Goal: Information Seeking & Learning: Learn about a topic

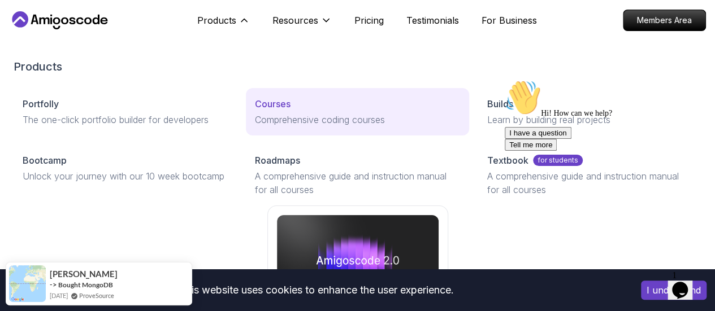
click at [255, 111] on p "Courses" at bounding box center [273, 104] width 36 height 14
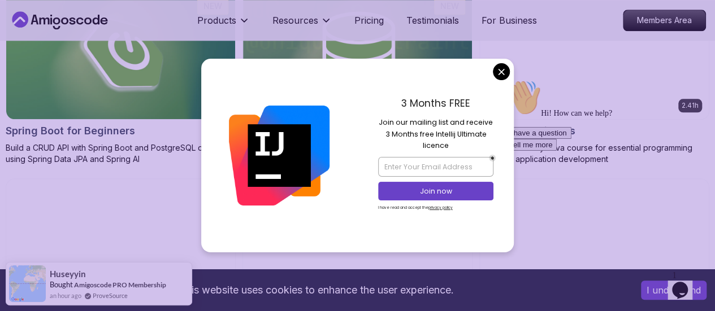
scroll to position [622, 0]
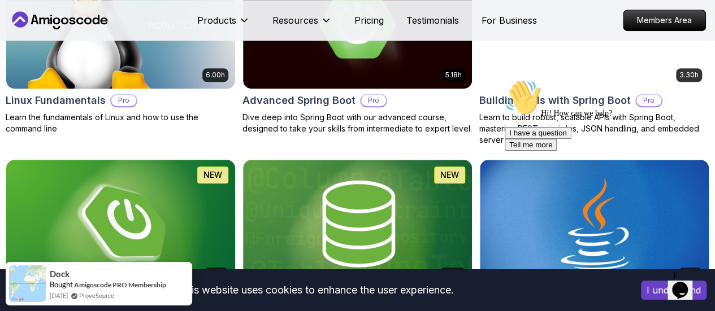
scroll to position [452, 0]
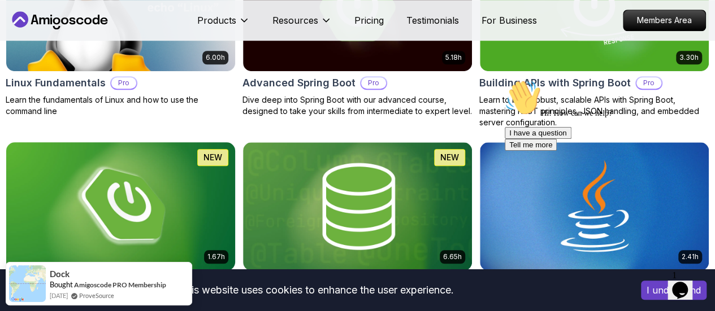
click at [236, 214] on div "1.67h NEW Spring Boot for Beginners Build a CRUD API with Spring Boot and Postg…" at bounding box center [121, 229] width 230 height 175
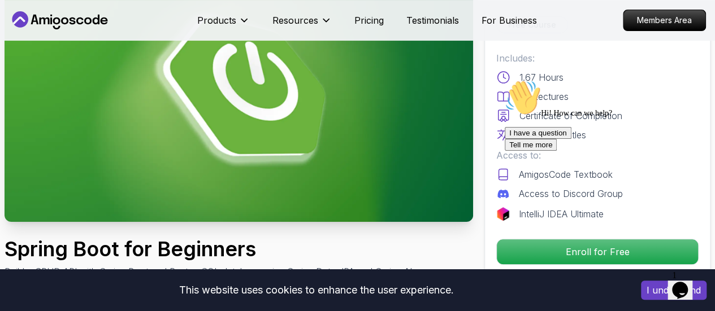
scroll to position [113, 0]
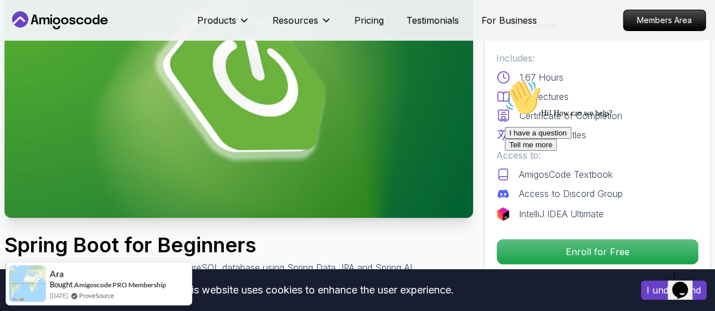
click at [505, 80] on icon "Chat attention grabber" at bounding box center [505, 80] width 0 height 0
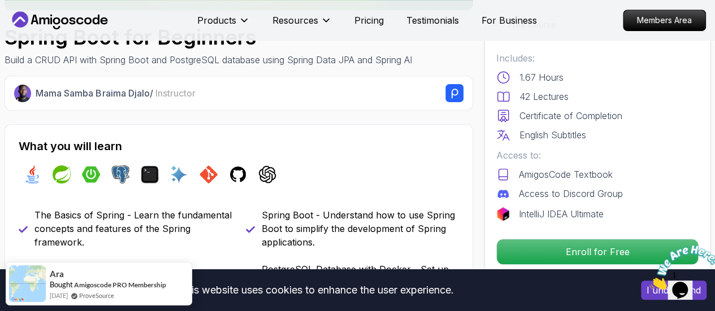
scroll to position [339, 0]
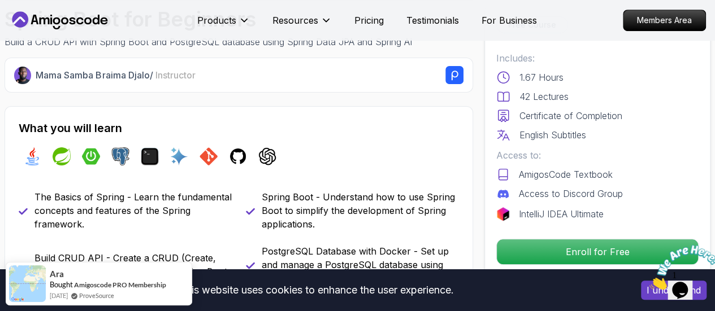
click at [649, 282] on icon "Close" at bounding box center [649, 287] width 0 height 10
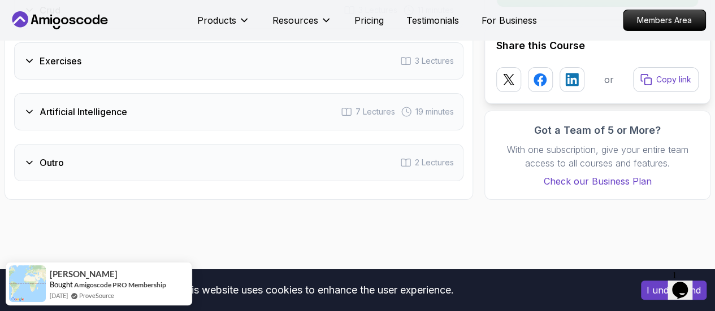
scroll to position [1978, 0]
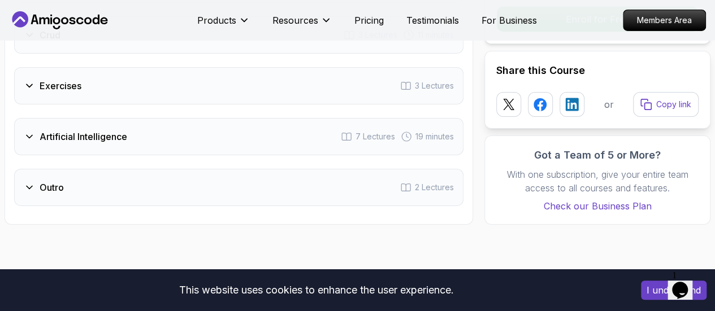
click at [31, 187] on icon at bounding box center [30, 188] width 6 height 3
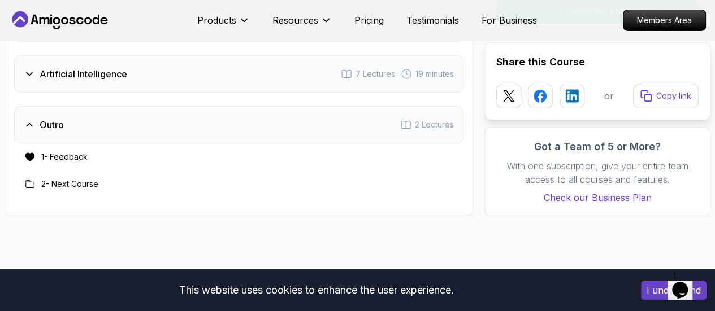
scroll to position [2037, 0]
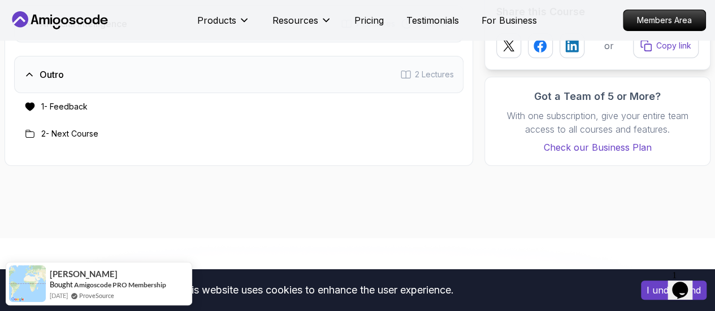
click at [31, 70] on icon at bounding box center [29, 74] width 11 height 11
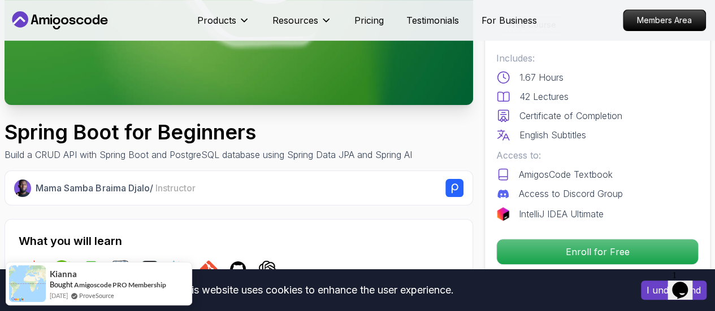
scroll to position [396, 0]
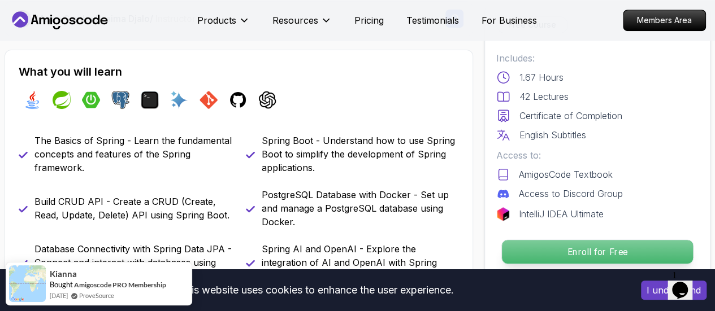
click at [605, 253] on p "Enroll for Free" at bounding box center [597, 252] width 191 height 24
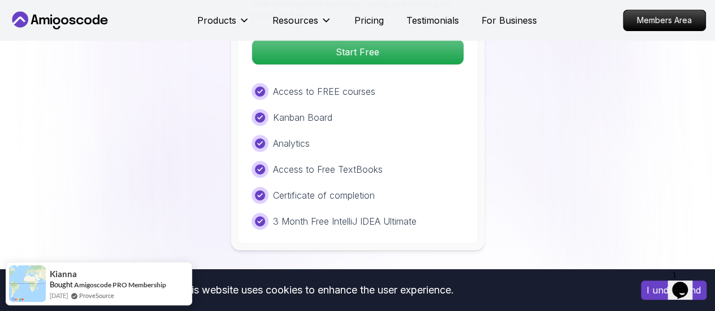
scroll to position [2385, 0]
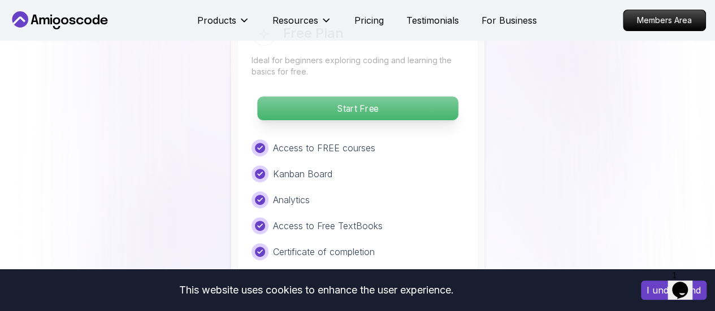
click at [358, 105] on p "Start Free" at bounding box center [357, 109] width 201 height 24
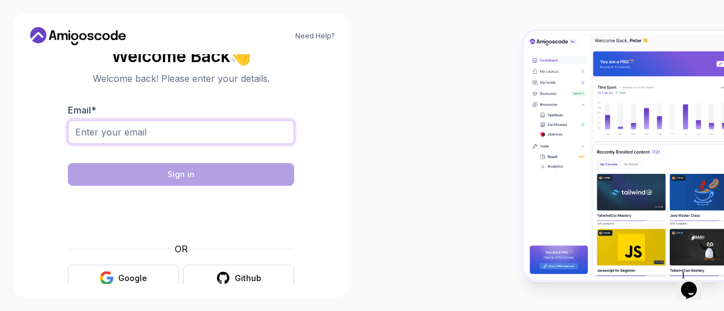
click at [166, 138] on input "Email *" at bounding box center [181, 132] width 226 height 24
click at [138, 137] on input "Email *" at bounding box center [181, 132] width 226 height 24
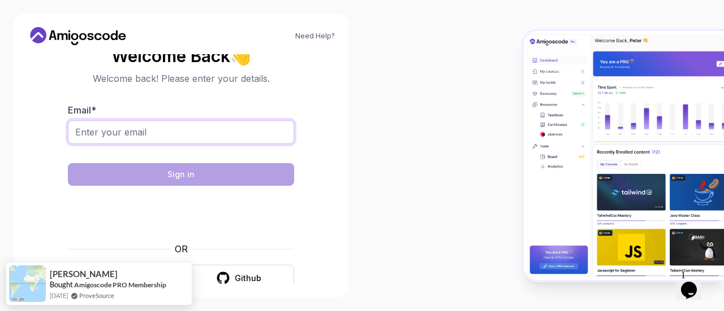
type input "singhvineet314@gmail.com"
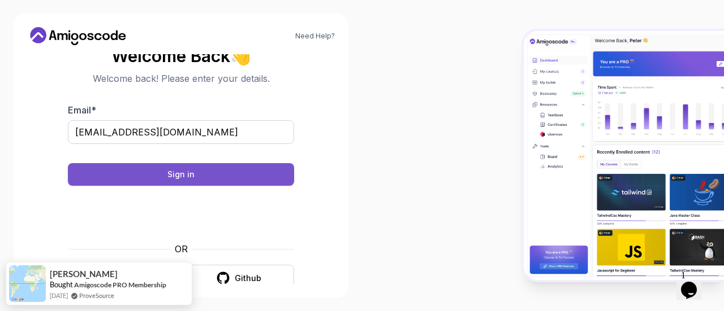
click at [182, 181] on button "Sign in" at bounding box center [181, 174] width 226 height 23
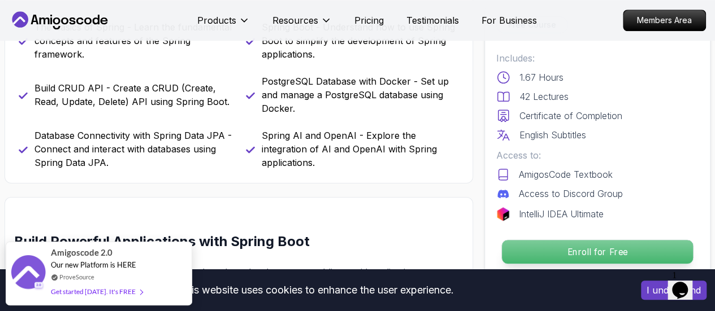
click at [586, 248] on p "Enroll for Free" at bounding box center [597, 252] width 191 height 24
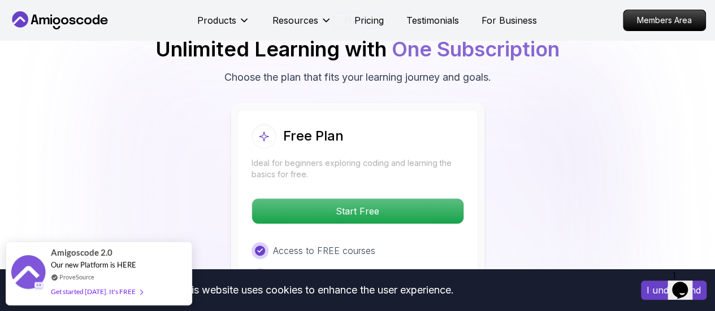
scroll to position [2383, 0]
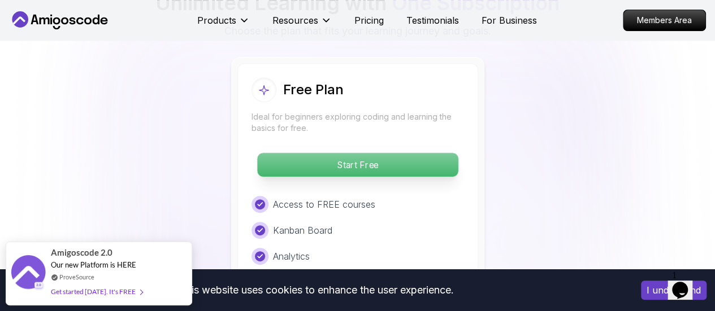
click at [356, 159] on p "Start Free" at bounding box center [357, 165] width 201 height 24
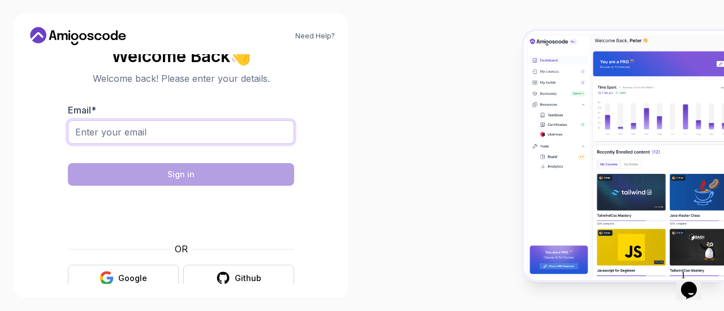
click at [187, 129] on input "Email *" at bounding box center [181, 132] width 226 height 24
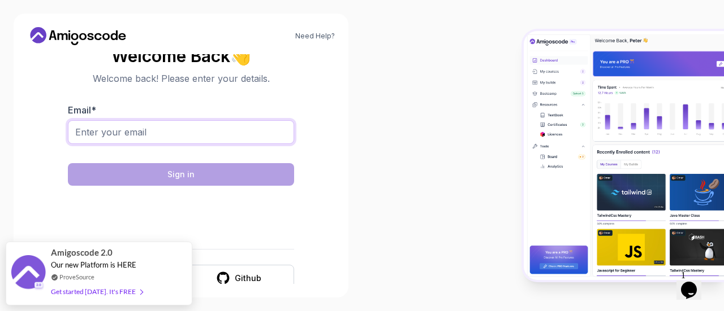
type input "singhvineet314@gmail.com"
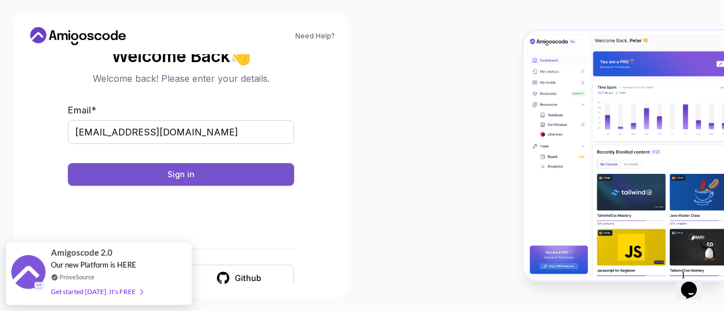
click at [166, 178] on button "Sign in" at bounding box center [181, 174] width 226 height 23
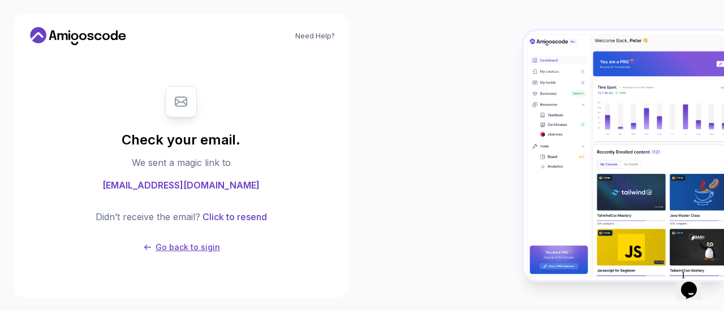
click at [171, 250] on p "Go back to sigin" at bounding box center [187, 247] width 64 height 11
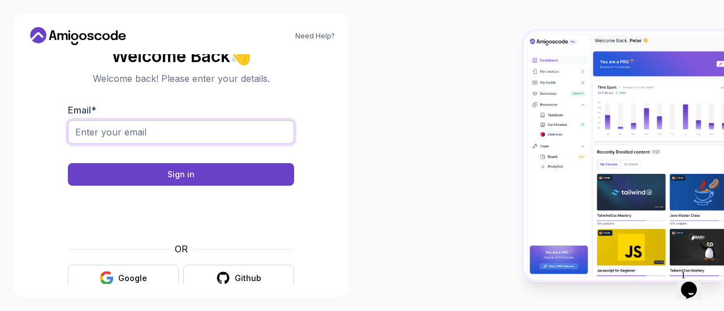
click at [159, 134] on input "Email *" at bounding box center [181, 132] width 226 height 24
type input "singhvineet314@gmail.com"
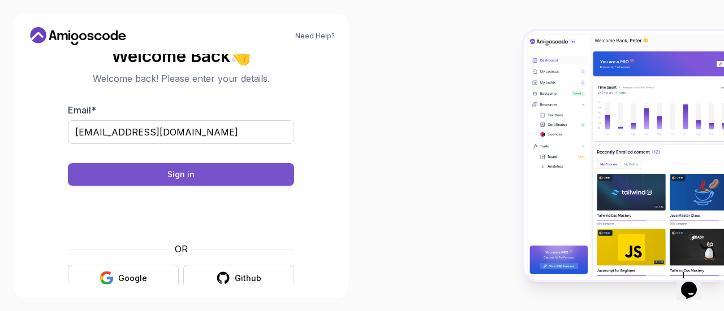
click at [175, 177] on div "Sign in" at bounding box center [180, 174] width 27 height 11
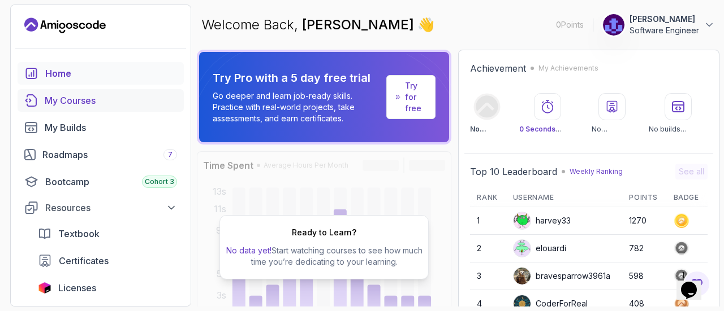
click at [103, 108] on link "My Courses" at bounding box center [101, 100] width 166 height 23
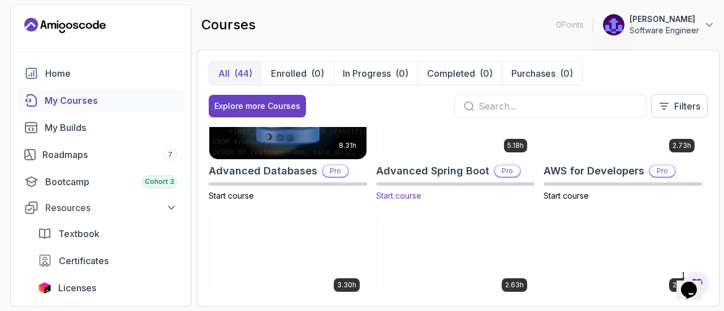
scroll to position [113, 0]
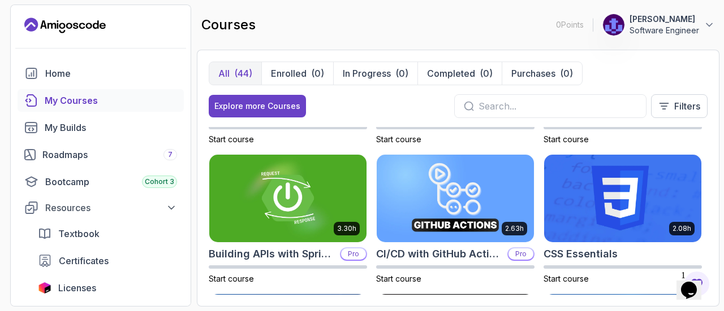
click at [510, 107] on input "text" at bounding box center [557, 106] width 158 height 14
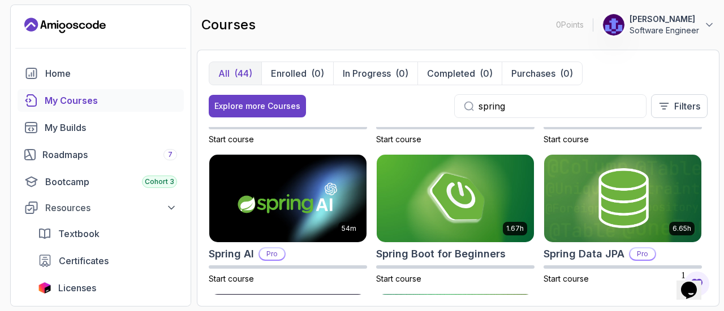
type input "spring"
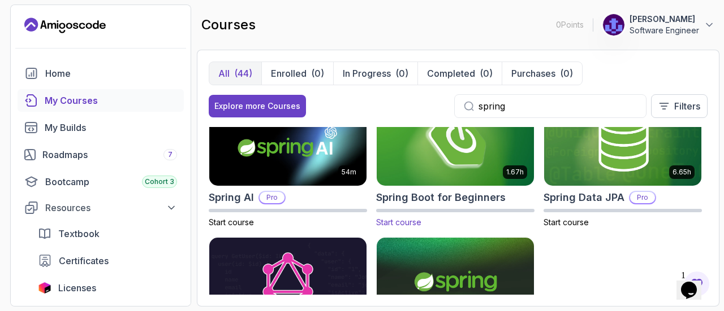
click at [434, 171] on img at bounding box center [455, 142] width 165 height 92
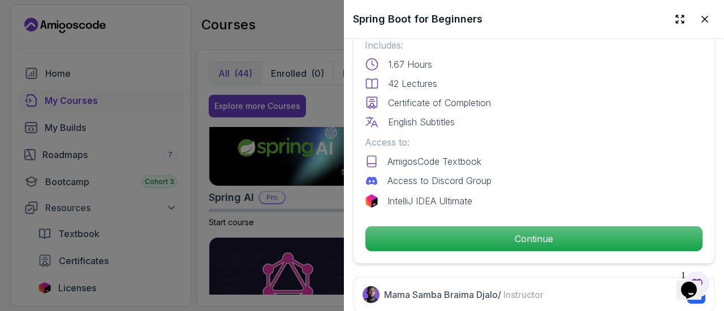
scroll to position [396, 0]
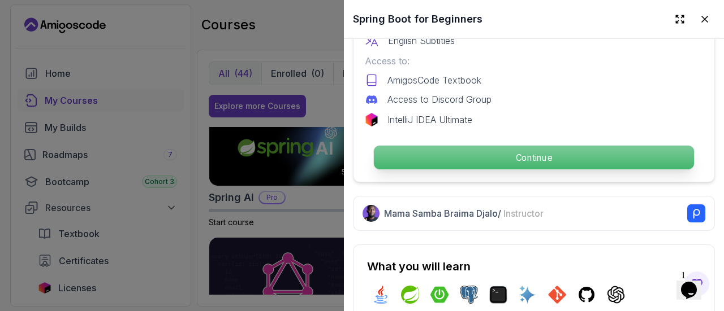
click at [508, 154] on p "Continue" at bounding box center [534, 158] width 320 height 24
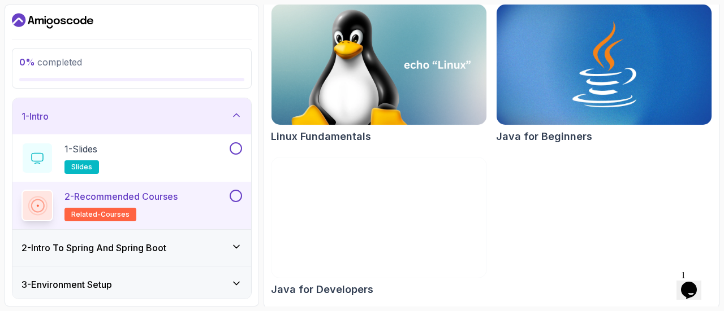
scroll to position [170, 0]
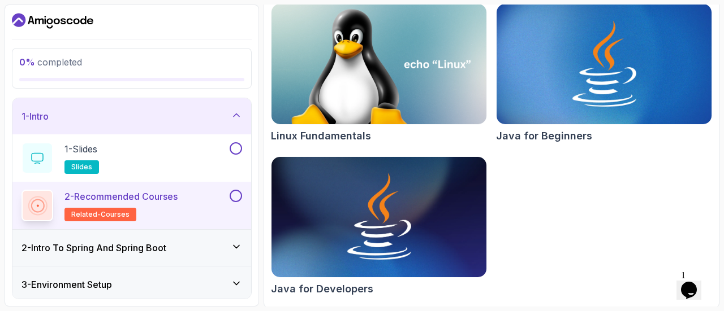
click at [237, 196] on button at bounding box center [235, 196] width 12 height 12
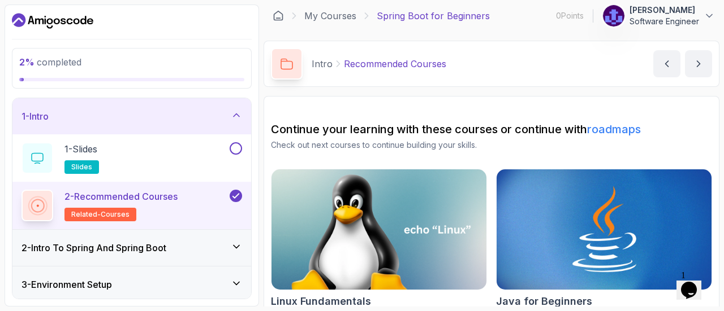
scroll to position [0, 0]
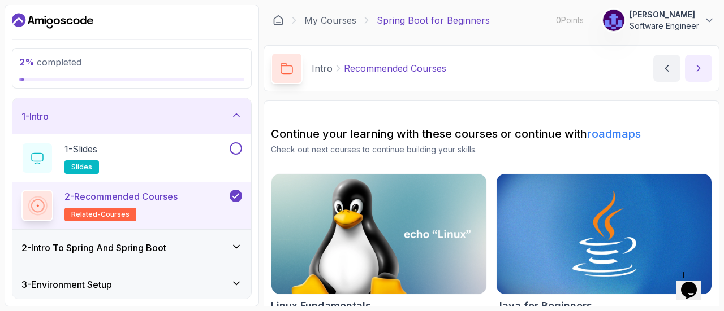
click at [702, 74] on button "next content" at bounding box center [698, 68] width 27 height 27
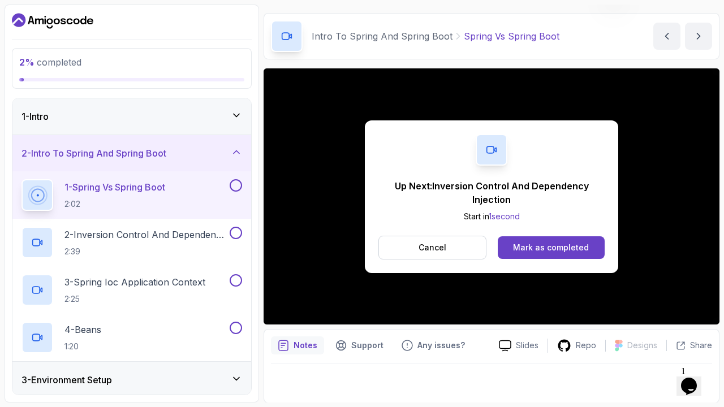
scroll to position [113, 0]
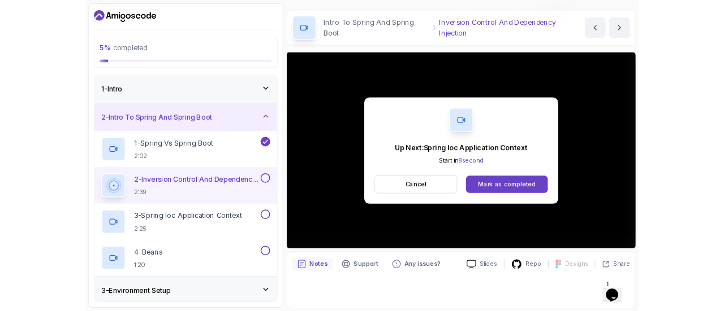
scroll to position [113, 0]
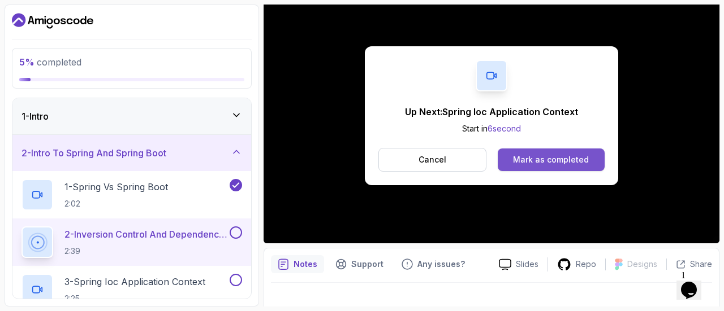
click at [542, 161] on div "Mark as completed" at bounding box center [551, 159] width 76 height 11
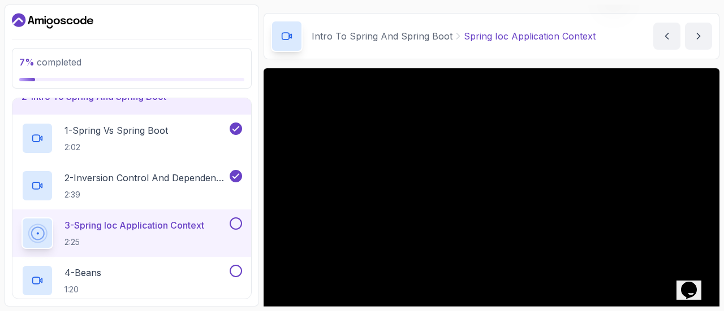
scroll to position [113, 0]
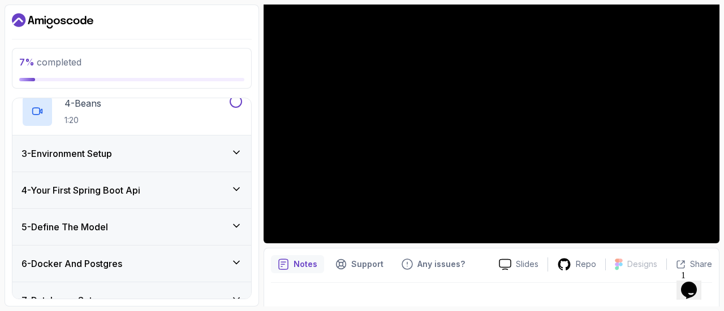
click at [234, 151] on icon at bounding box center [236, 152] width 6 height 3
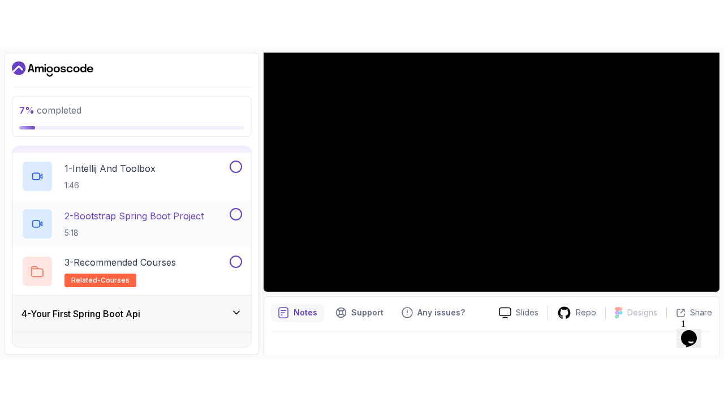
scroll to position [88, 0]
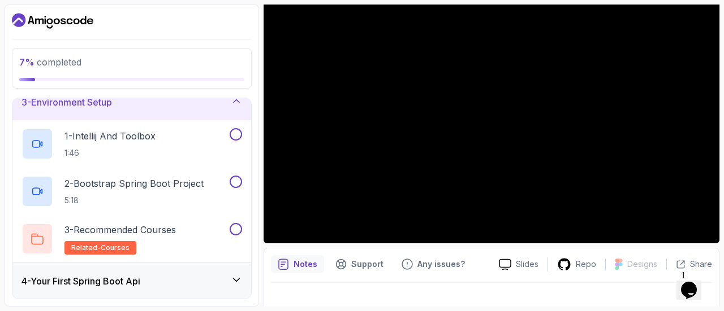
click at [239, 101] on icon at bounding box center [236, 101] width 6 height 3
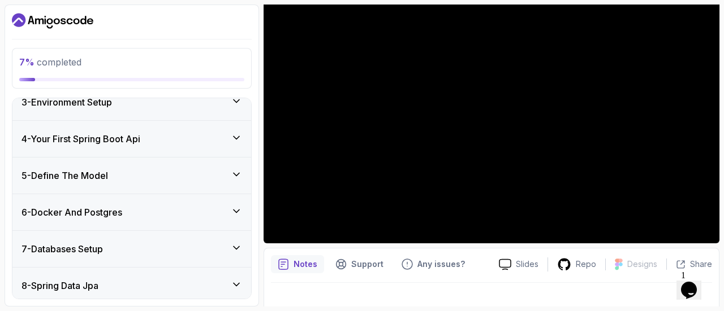
click at [234, 133] on icon at bounding box center [236, 137] width 11 height 11
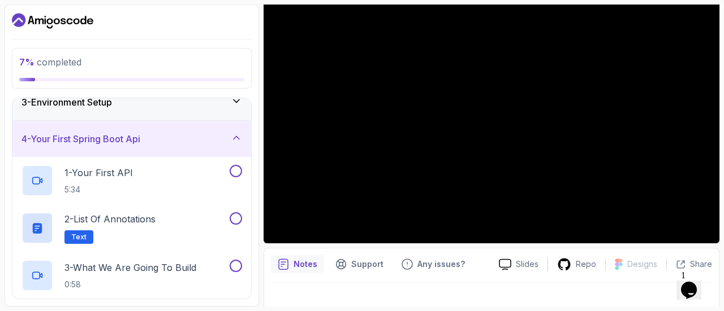
click at [235, 139] on icon at bounding box center [236, 137] width 11 height 11
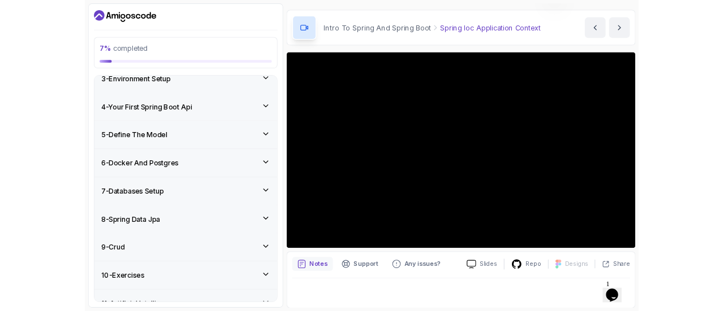
scroll to position [113, 0]
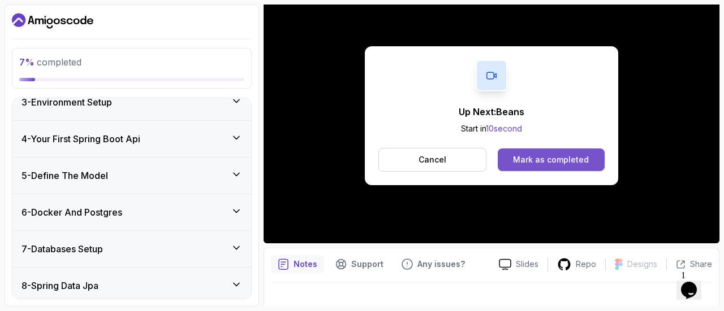
click at [556, 161] on div "Mark as completed" at bounding box center [551, 159] width 76 height 11
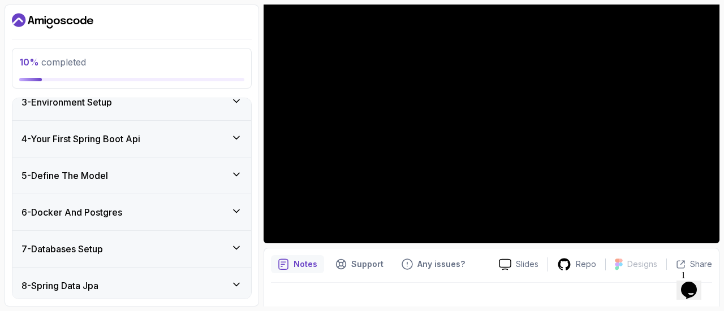
scroll to position [164, 0]
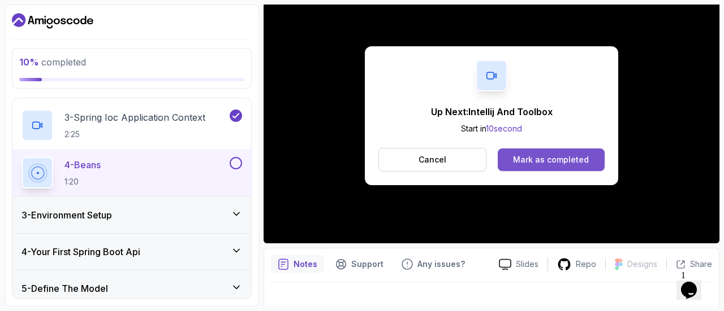
click at [548, 158] on div "Mark as completed" at bounding box center [551, 159] width 76 height 11
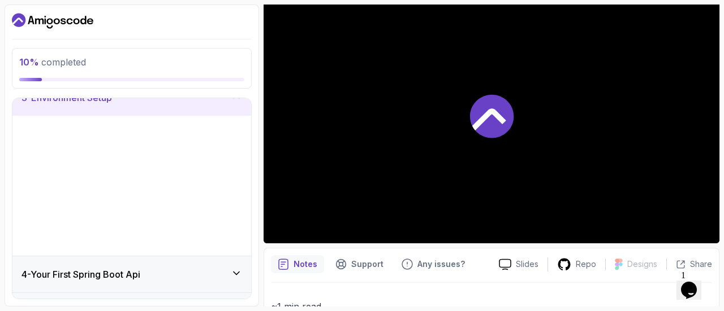
scroll to position [92, 0]
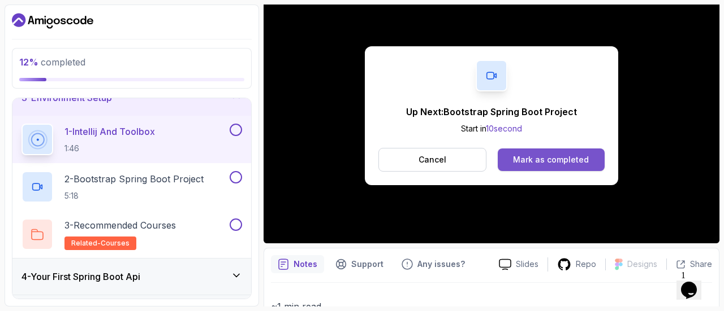
click at [546, 162] on div "Mark as completed" at bounding box center [551, 159] width 76 height 11
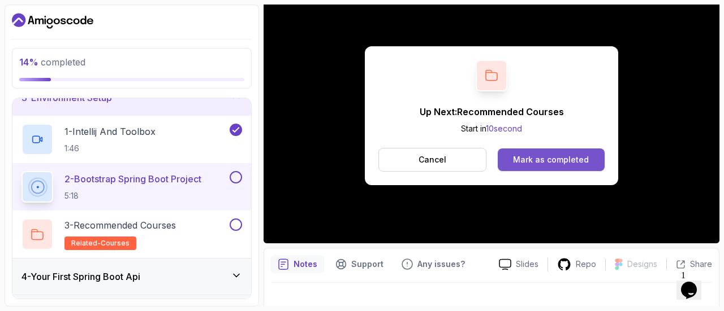
click at [546, 161] on div "Mark as completed" at bounding box center [551, 159] width 76 height 11
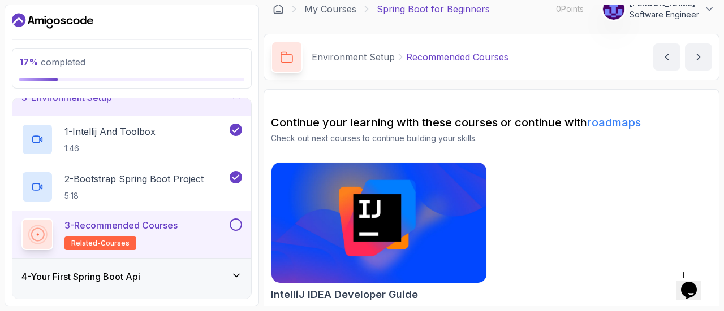
scroll to position [17, 0]
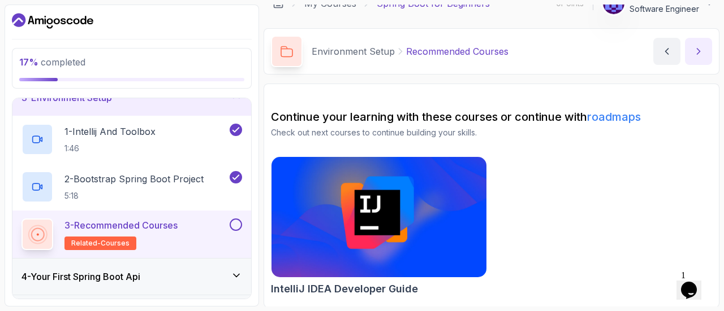
drag, startPoint x: 698, startPoint y: 57, endPoint x: 691, endPoint y: 58, distance: 7.4
click at [698, 57] on button "next content" at bounding box center [698, 51] width 27 height 27
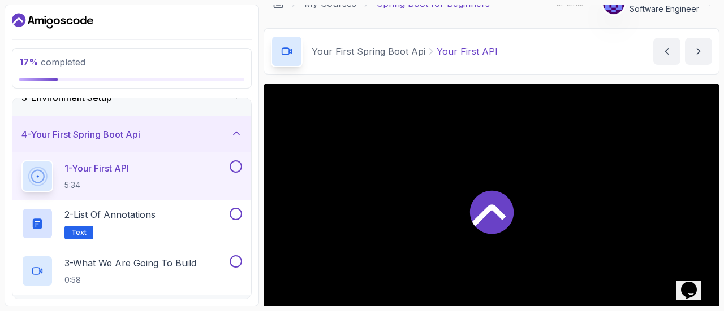
scroll to position [36, 0]
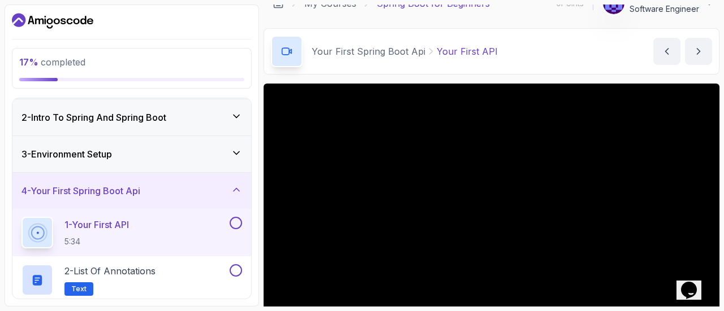
click at [239, 148] on icon at bounding box center [236, 153] width 11 height 11
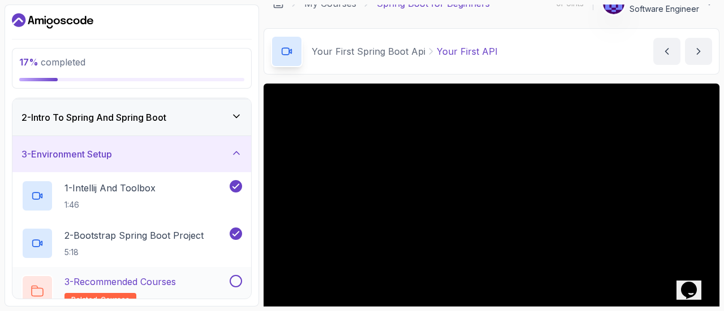
click at [237, 285] on button at bounding box center [235, 281] width 12 height 12
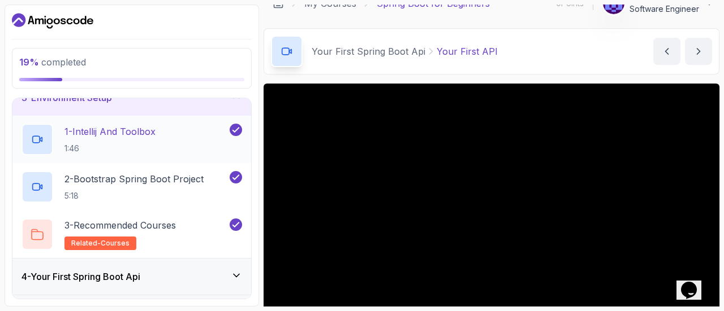
scroll to position [0, 0]
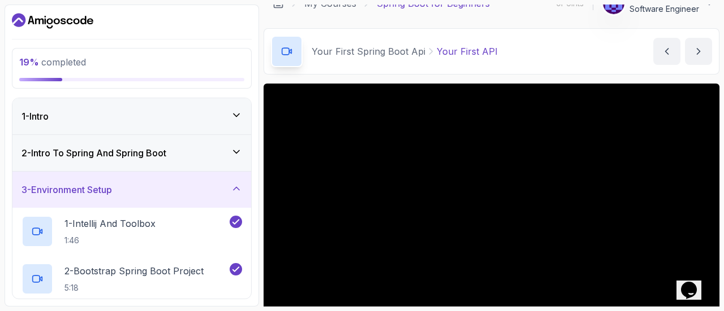
click at [239, 188] on icon at bounding box center [236, 189] width 6 height 3
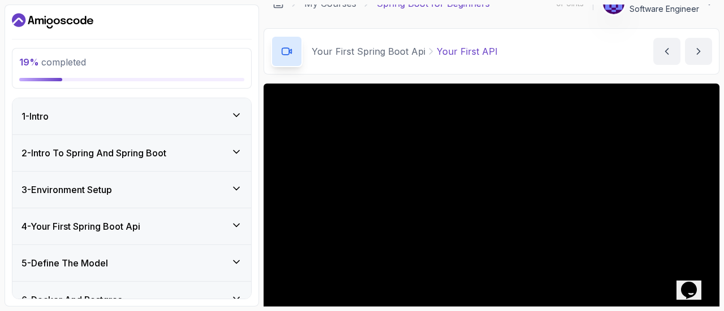
click at [235, 223] on icon at bounding box center [236, 225] width 11 height 11
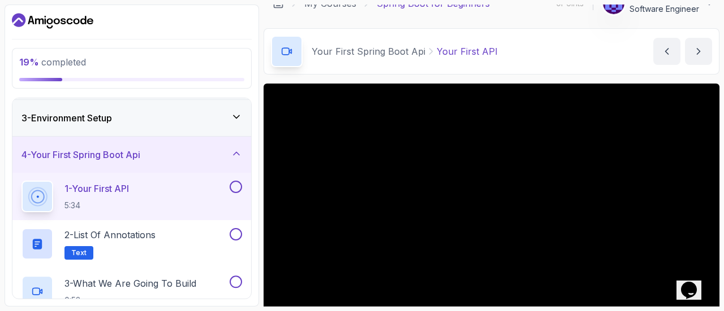
scroll to position [113, 0]
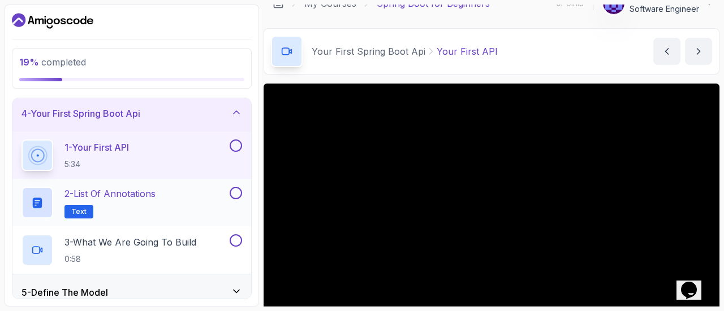
click at [237, 194] on button at bounding box center [235, 193] width 12 height 12
click at [236, 239] on button at bounding box center [235, 241] width 12 height 12
click at [235, 144] on button at bounding box center [235, 146] width 12 height 12
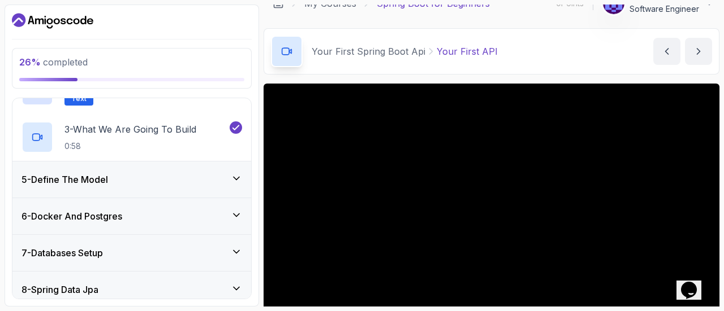
click at [233, 179] on icon at bounding box center [236, 178] width 11 height 11
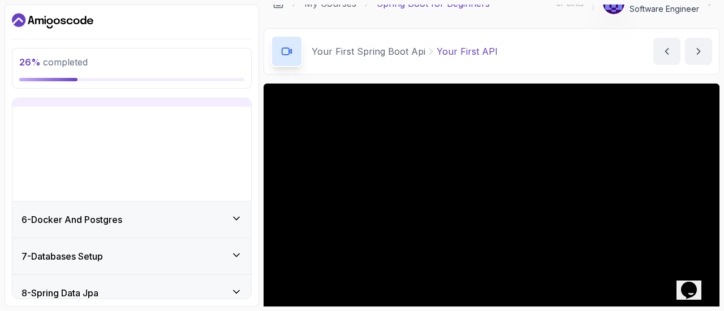
scroll to position [172, 0]
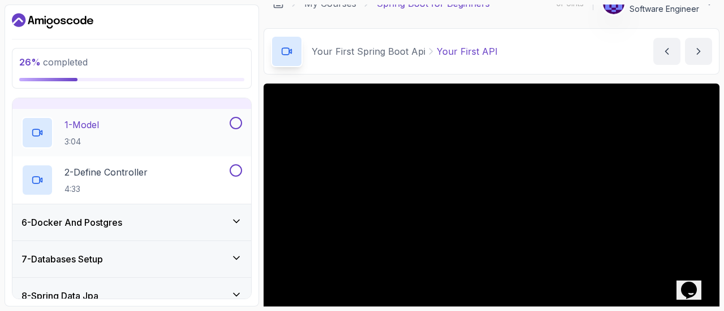
click at [235, 124] on button at bounding box center [235, 123] width 12 height 12
click at [235, 170] on button at bounding box center [235, 170] width 12 height 12
click at [234, 222] on icon at bounding box center [236, 221] width 11 height 11
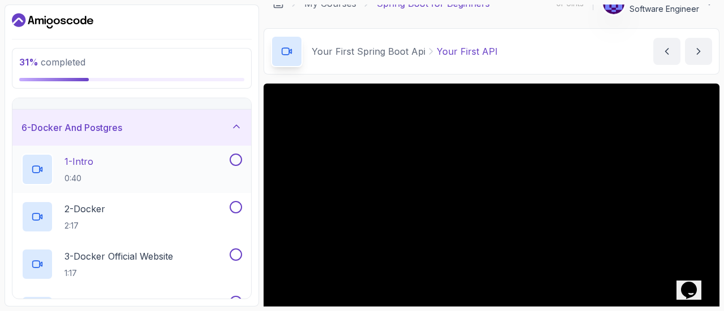
click at [237, 161] on button at bounding box center [235, 160] width 12 height 12
click at [237, 203] on button at bounding box center [235, 207] width 12 height 12
click at [233, 250] on button at bounding box center [235, 255] width 12 height 12
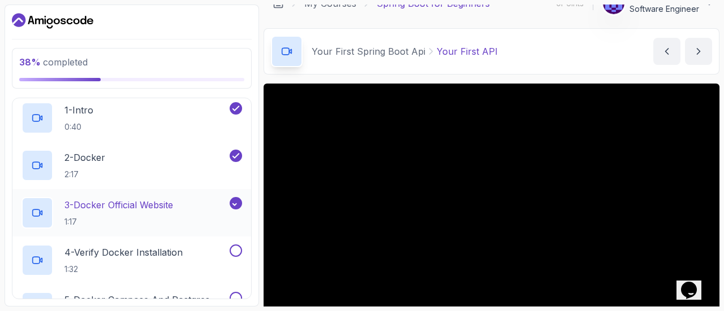
scroll to position [285, 0]
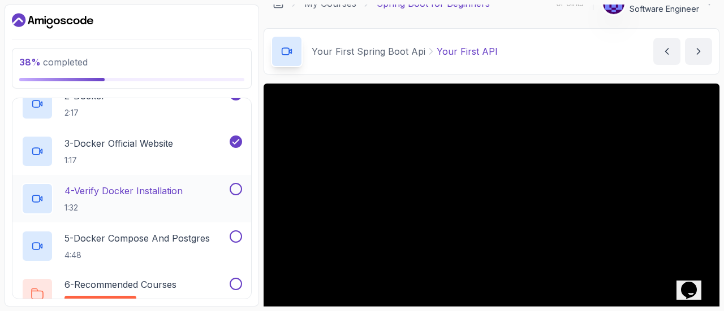
click at [234, 187] on button at bounding box center [235, 189] width 12 height 12
click at [236, 235] on button at bounding box center [235, 237] width 12 height 12
click at [237, 279] on button at bounding box center [235, 284] width 12 height 12
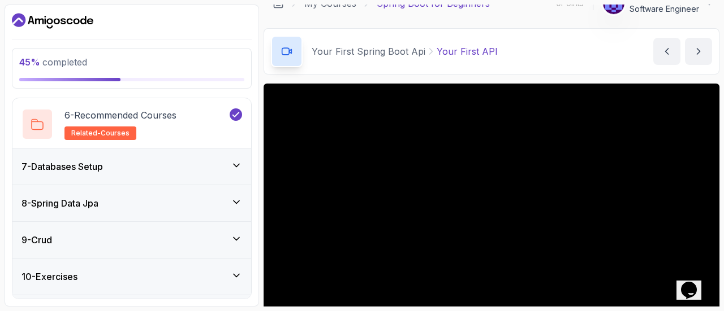
click at [237, 164] on icon at bounding box center [236, 165] width 6 height 3
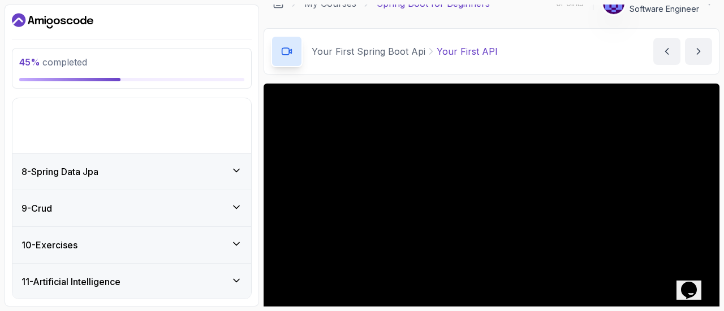
scroll to position [236, 0]
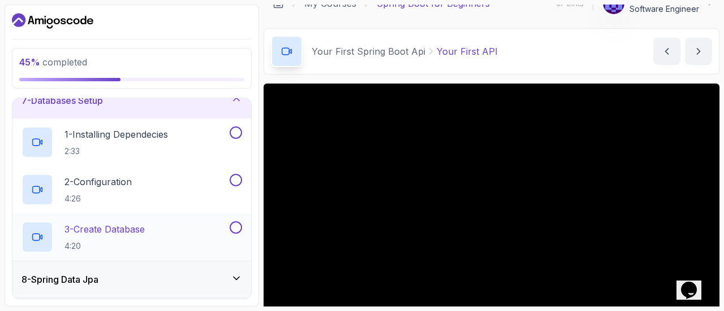
click at [235, 223] on button at bounding box center [235, 228] width 12 height 12
click at [233, 179] on button at bounding box center [235, 180] width 12 height 12
click at [234, 137] on button "1 - Installing Dependecies 2:33" at bounding box center [131, 143] width 220 height 32
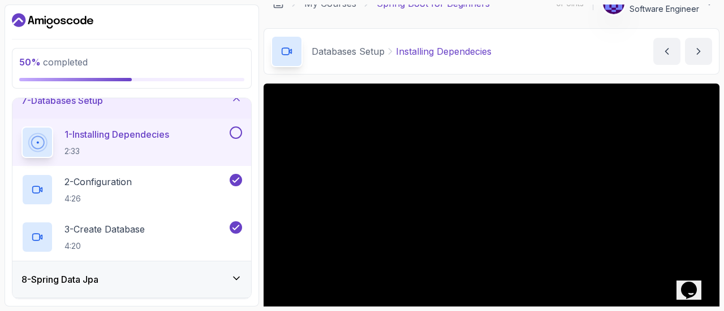
click at [234, 129] on button at bounding box center [235, 133] width 12 height 12
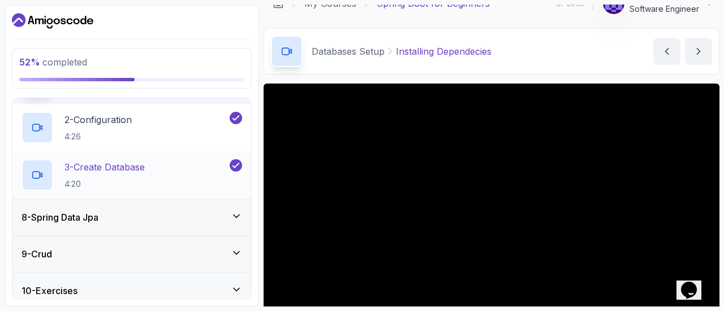
scroll to position [349, 0]
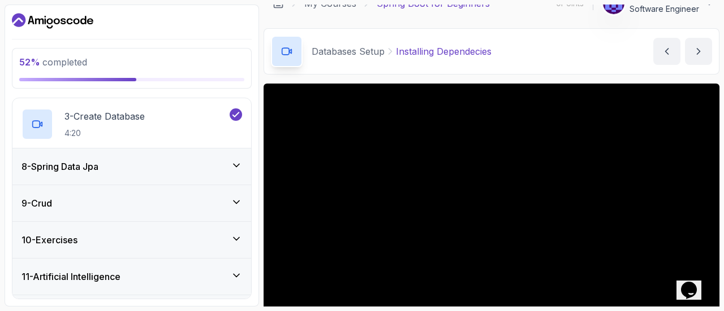
click at [236, 164] on icon at bounding box center [236, 165] width 6 height 3
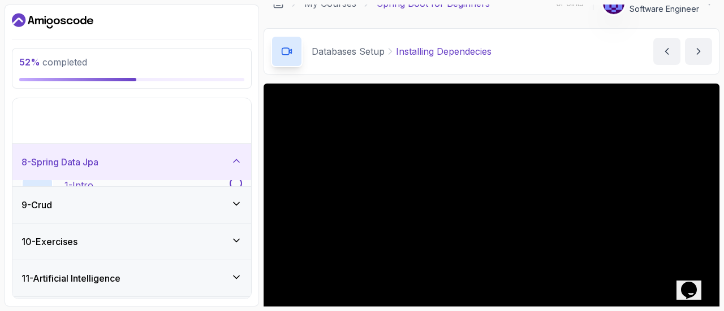
scroll to position [236, 0]
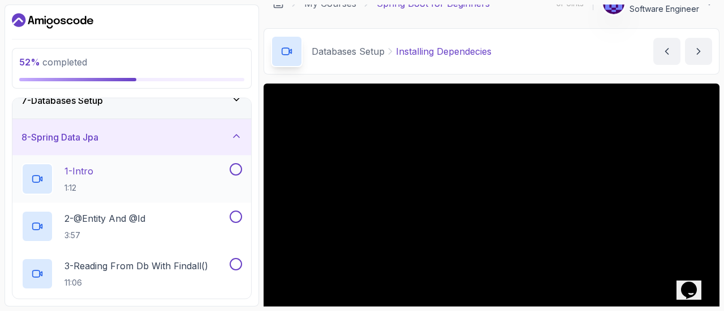
click at [233, 168] on button at bounding box center [235, 169] width 12 height 12
drag, startPoint x: 233, startPoint y: 216, endPoint x: 229, endPoint y: 222, distance: 6.6
click at [233, 216] on button at bounding box center [235, 217] width 12 height 12
click at [234, 263] on button at bounding box center [235, 264] width 12 height 12
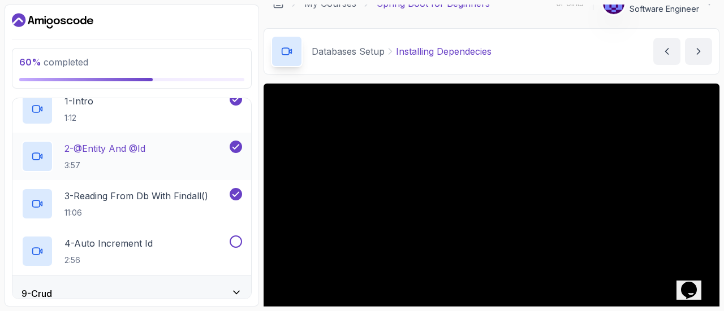
scroll to position [349, 0]
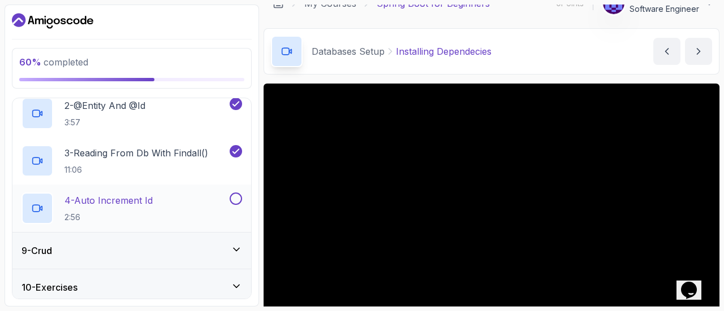
click at [237, 197] on button at bounding box center [235, 199] width 12 height 12
click at [237, 245] on icon at bounding box center [236, 249] width 11 height 11
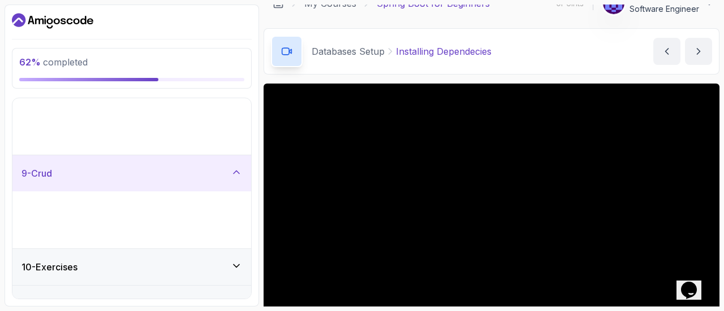
scroll to position [236, 0]
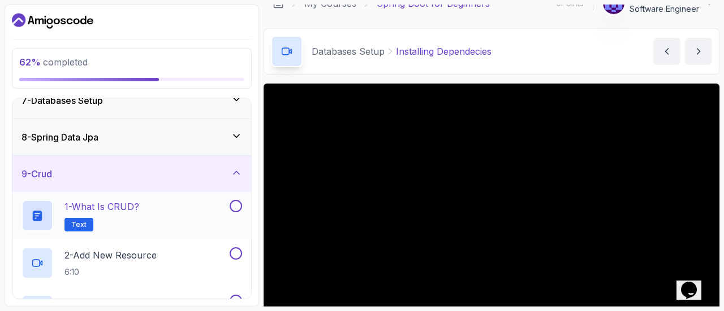
click at [236, 208] on button at bounding box center [235, 206] width 12 height 12
click at [236, 254] on button at bounding box center [235, 254] width 12 height 12
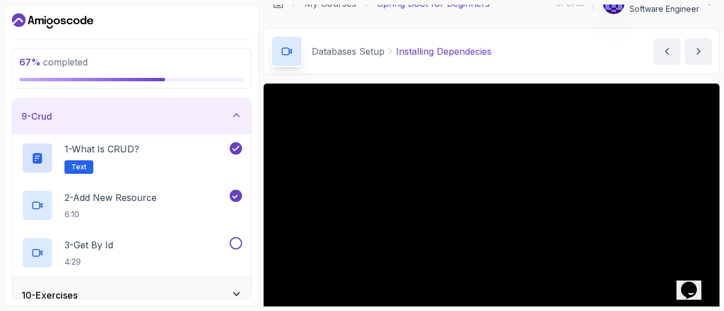
scroll to position [349, 0]
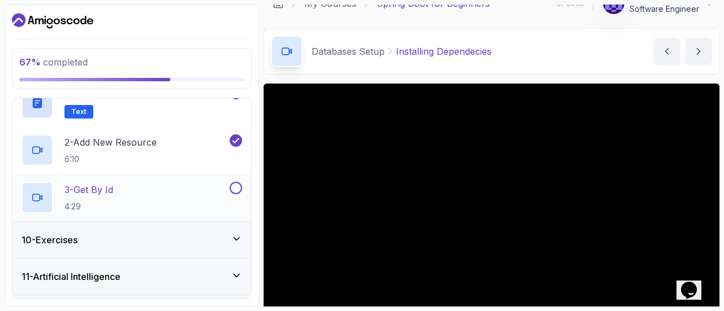
click at [233, 187] on button at bounding box center [235, 188] width 12 height 12
click at [233, 233] on icon at bounding box center [236, 238] width 11 height 11
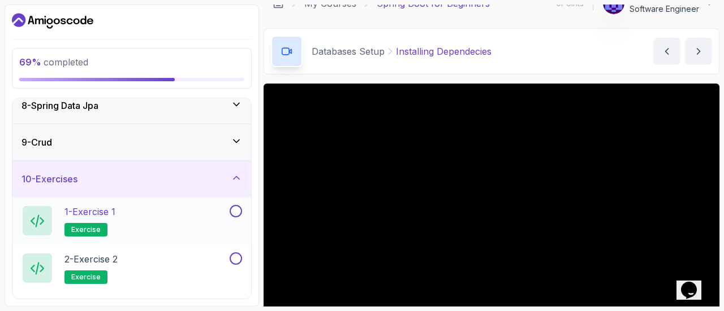
scroll to position [293, 0]
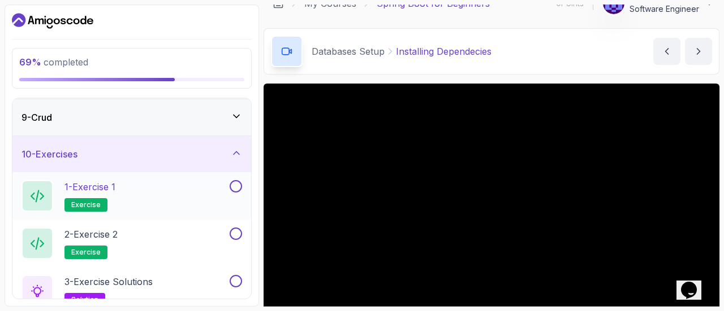
click at [233, 186] on button at bounding box center [235, 186] width 12 height 12
click at [239, 228] on button at bounding box center [235, 234] width 12 height 12
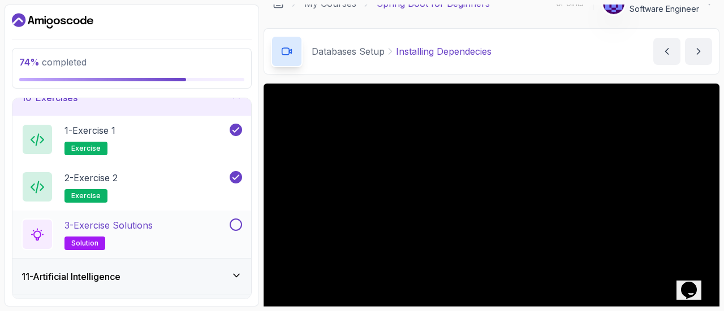
click at [232, 224] on button at bounding box center [235, 225] width 12 height 12
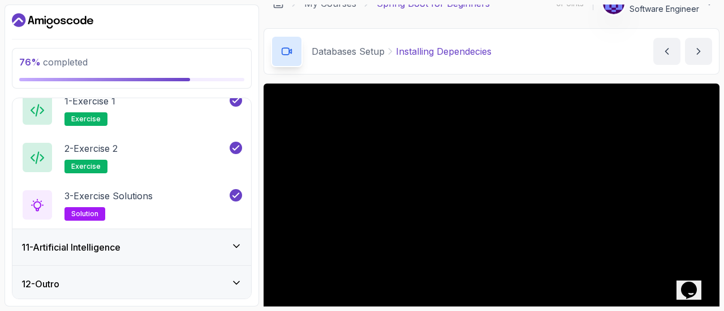
click at [236, 243] on icon at bounding box center [236, 246] width 11 height 11
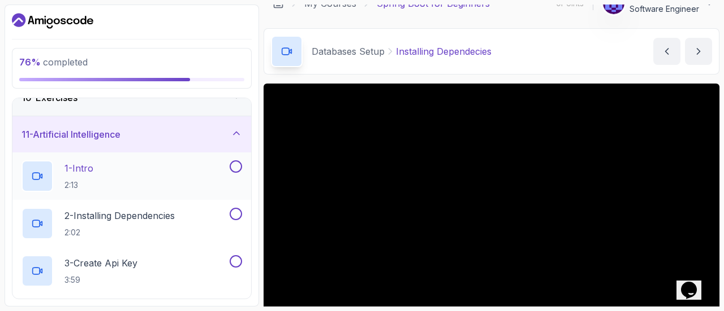
click at [235, 168] on button at bounding box center [235, 167] width 12 height 12
click at [233, 209] on button at bounding box center [235, 214] width 12 height 12
click at [235, 259] on button at bounding box center [235, 261] width 12 height 12
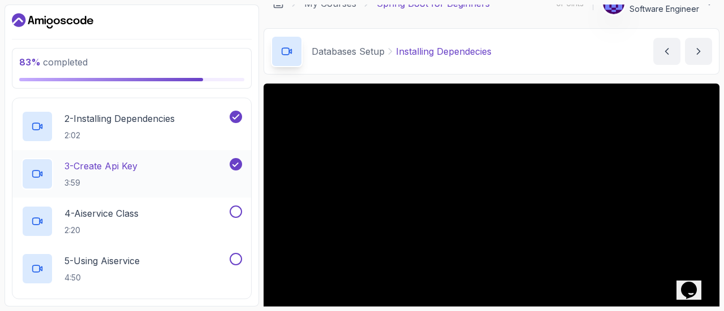
scroll to position [462, 0]
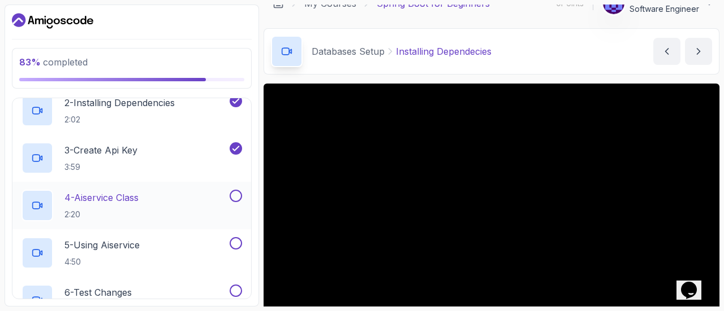
click at [233, 193] on button at bounding box center [235, 196] width 12 height 12
click at [238, 242] on button at bounding box center [235, 243] width 12 height 12
click at [233, 288] on button at bounding box center [235, 291] width 12 height 12
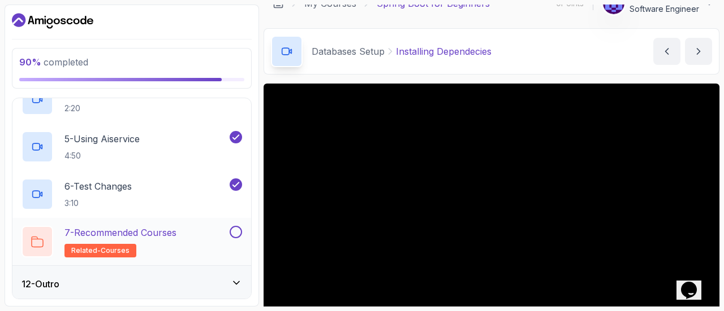
click at [232, 230] on button at bounding box center [235, 232] width 12 height 12
click at [236, 283] on icon at bounding box center [236, 283] width 11 height 11
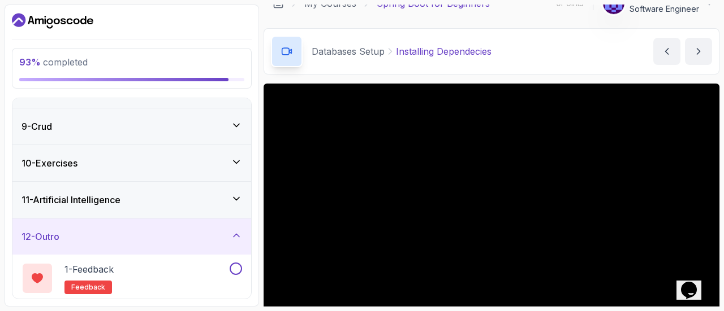
scroll to position [331, 0]
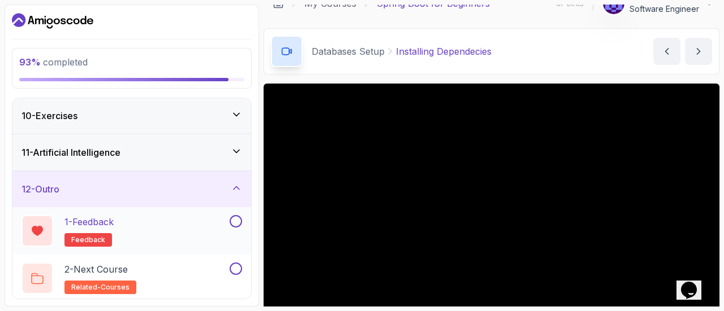
click at [235, 219] on button at bounding box center [235, 221] width 12 height 12
click at [236, 266] on button at bounding box center [235, 269] width 12 height 12
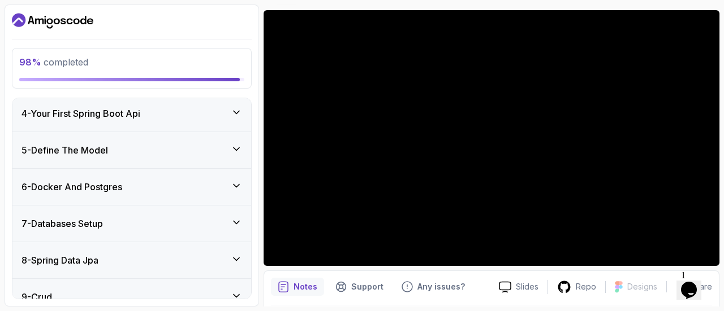
scroll to position [130, 0]
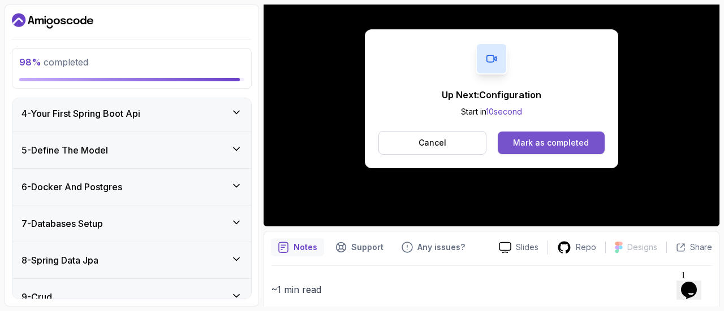
click at [539, 138] on div "Mark as completed" at bounding box center [551, 142] width 76 height 11
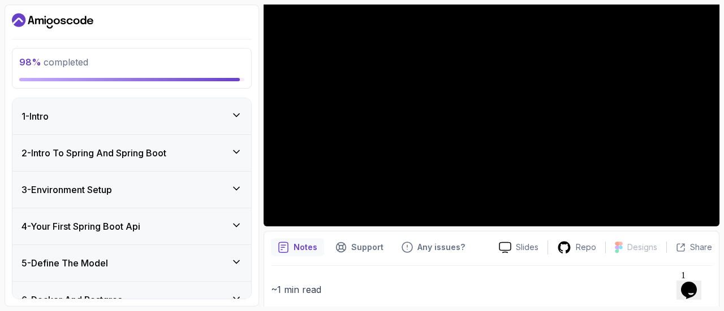
click at [237, 118] on icon at bounding box center [236, 115] width 11 height 11
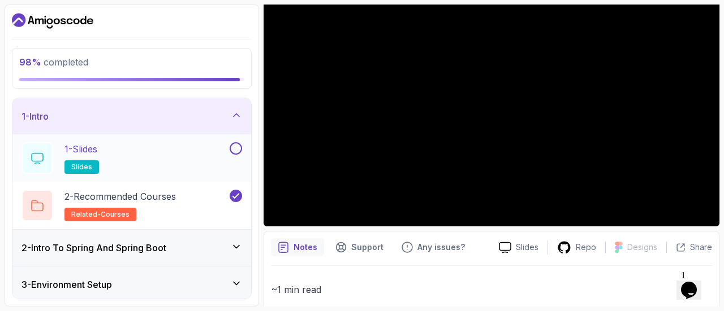
click at [237, 146] on button at bounding box center [235, 148] width 12 height 12
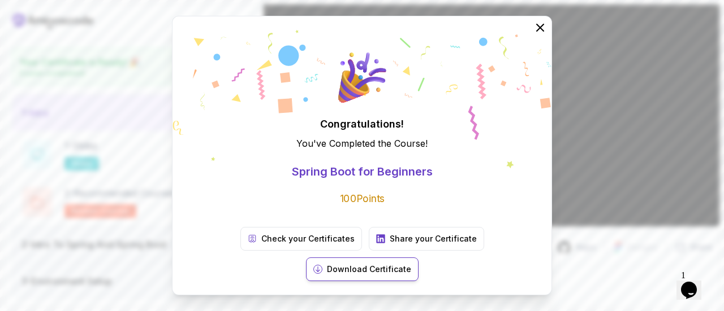
click at [411, 264] on p "Download Certificate" at bounding box center [369, 269] width 84 height 11
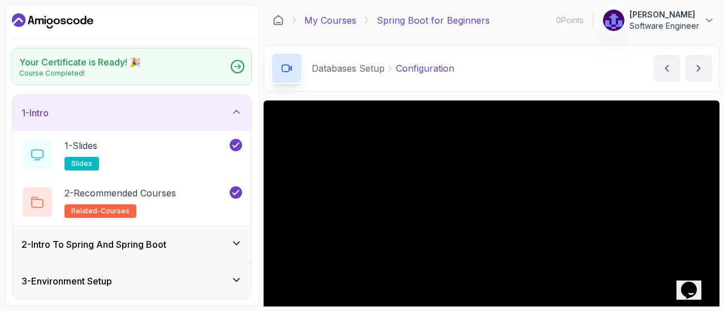
click at [339, 20] on link "My Courses" at bounding box center [330, 21] width 52 height 14
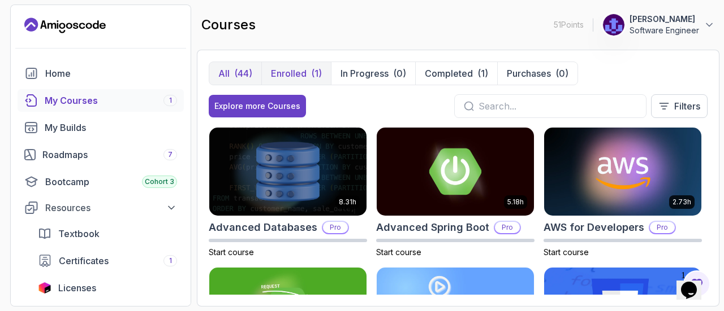
click at [289, 71] on p "Enrolled" at bounding box center [289, 74] width 36 height 14
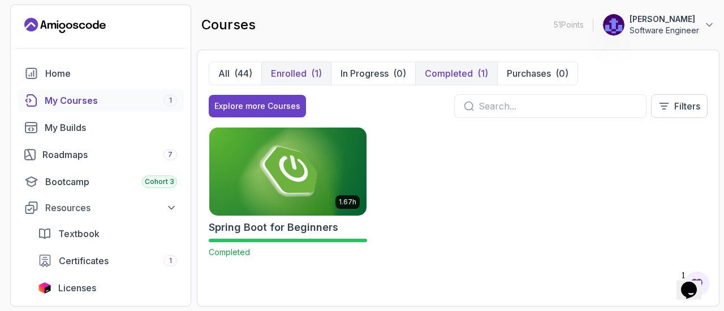
click at [470, 73] on p "Completed" at bounding box center [449, 74] width 48 height 14
click at [253, 247] on p "Completed" at bounding box center [288, 252] width 158 height 11
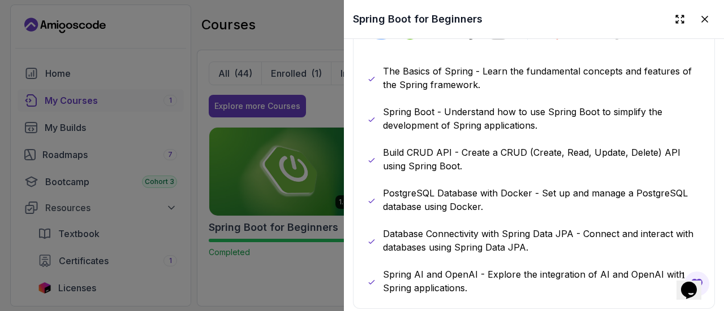
scroll to position [678, 0]
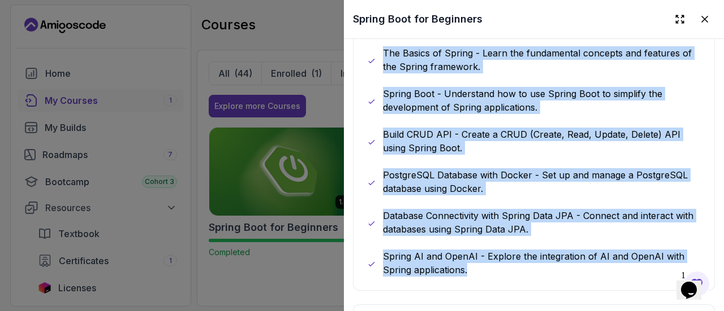
drag, startPoint x: 477, startPoint y: 266, endPoint x: 366, endPoint y: 64, distance: 230.7
click at [366, 64] on div "What you will learn java spring spring-boot postgres terminal ai git github cha…" at bounding box center [534, 126] width 362 height 329
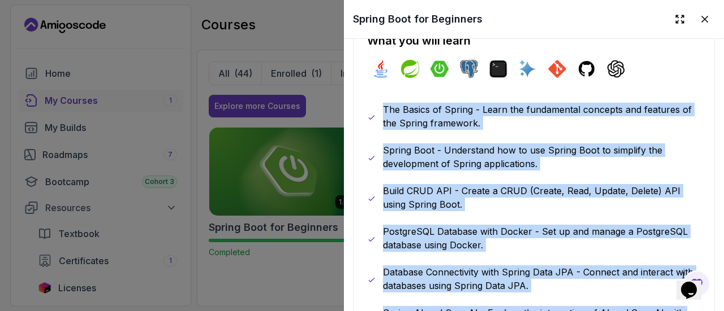
copy div "The Basics of Spring - Learn the fundamental concepts and features of the Sprin…"
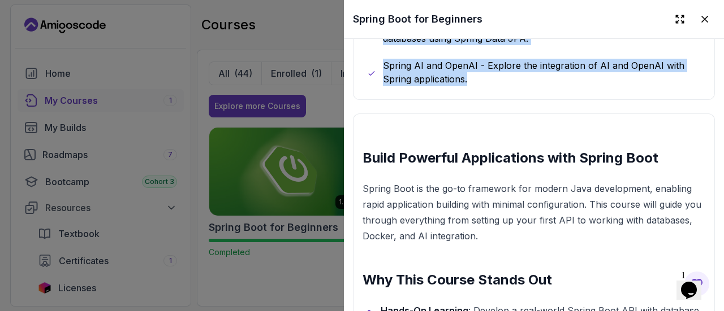
scroll to position [699, 0]
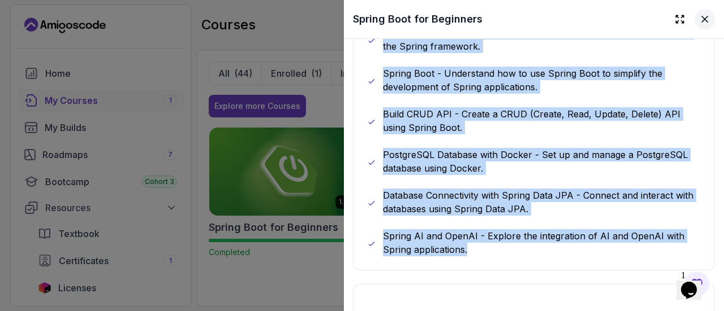
click at [699, 23] on icon at bounding box center [704, 19] width 11 height 11
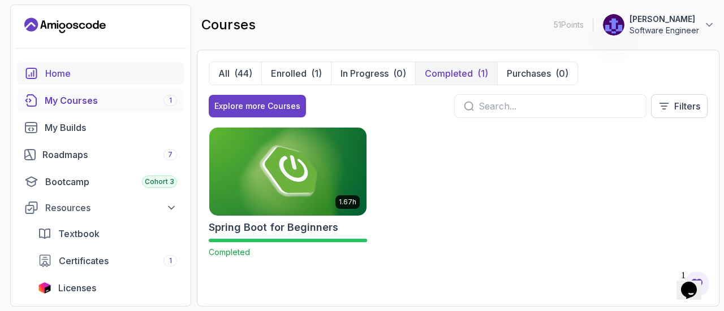
click at [73, 76] on div "Home" at bounding box center [111, 74] width 132 height 14
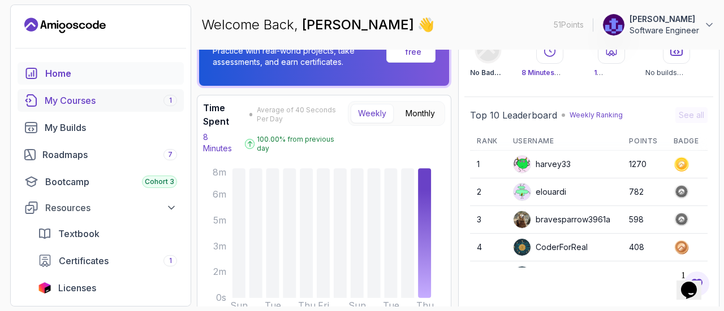
click at [101, 101] on div "My Courses 1" at bounding box center [111, 101] width 132 height 14
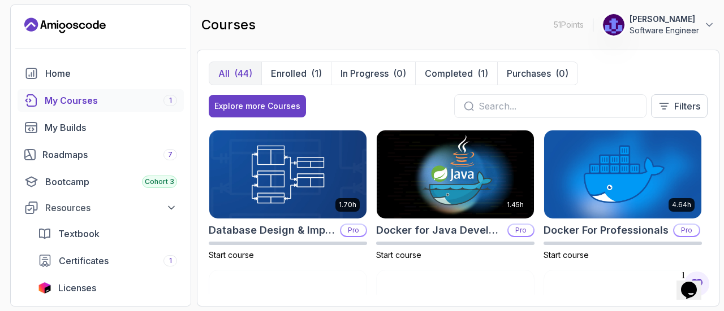
scroll to position [226, 0]
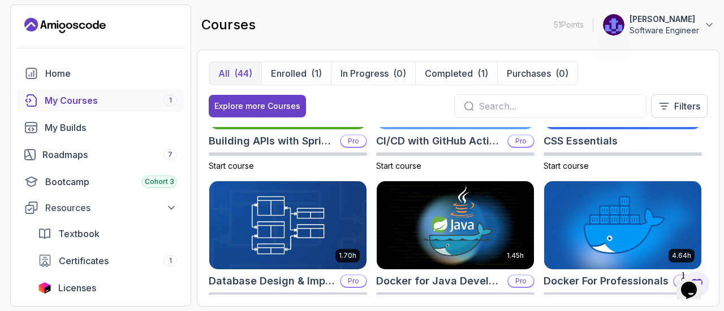
click at [568, 111] on input "text" at bounding box center [557, 106] width 158 height 14
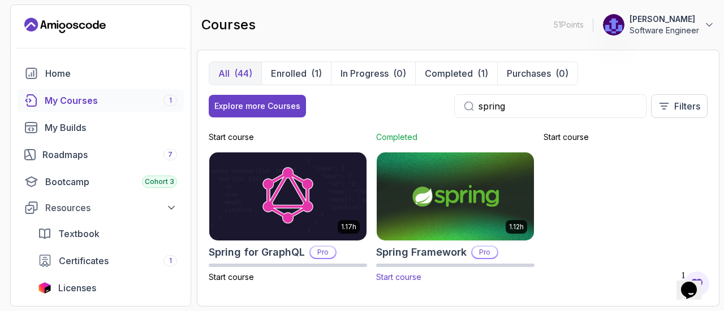
scroll to position [142, 0]
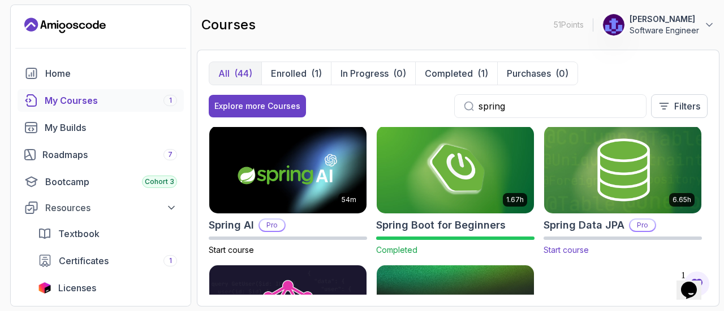
type input "spring"
click at [602, 183] on img at bounding box center [622, 170] width 165 height 92
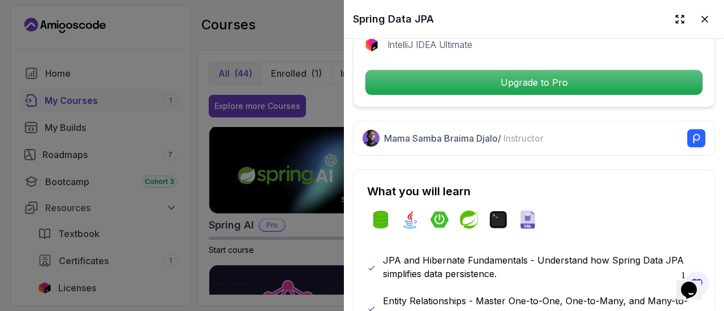
scroll to position [452, 0]
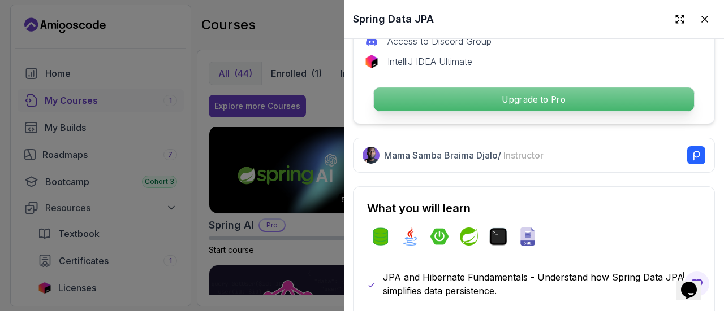
click at [551, 96] on p "Upgrade to Pro" at bounding box center [534, 100] width 320 height 24
